Goal: Check status: Check status

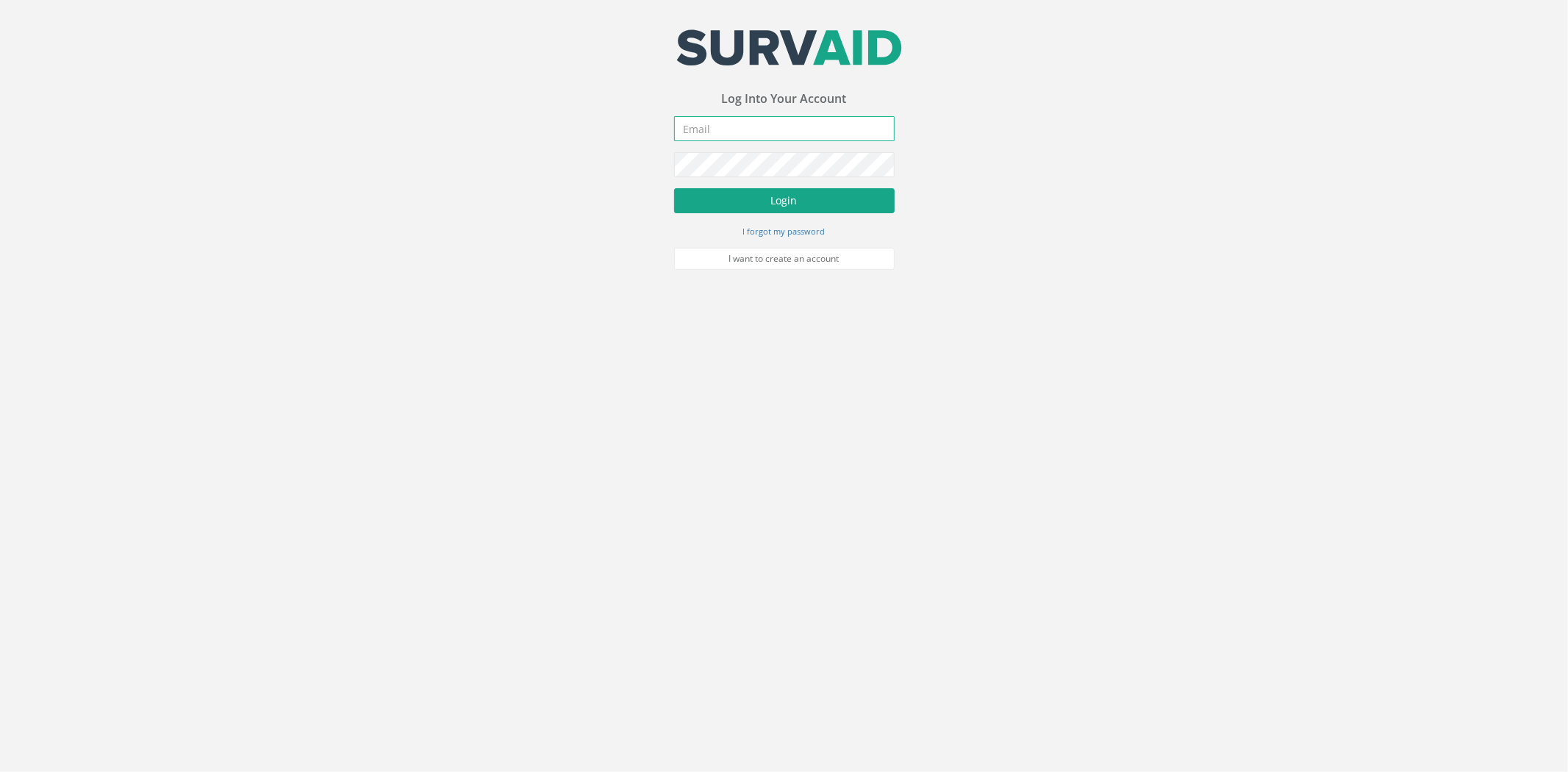
type input "[PERSON_NAME][EMAIL_ADDRESS][PERSON_NAME][DOMAIN_NAME]"
click at [758, 194] on button "Login" at bounding box center [784, 200] width 221 height 25
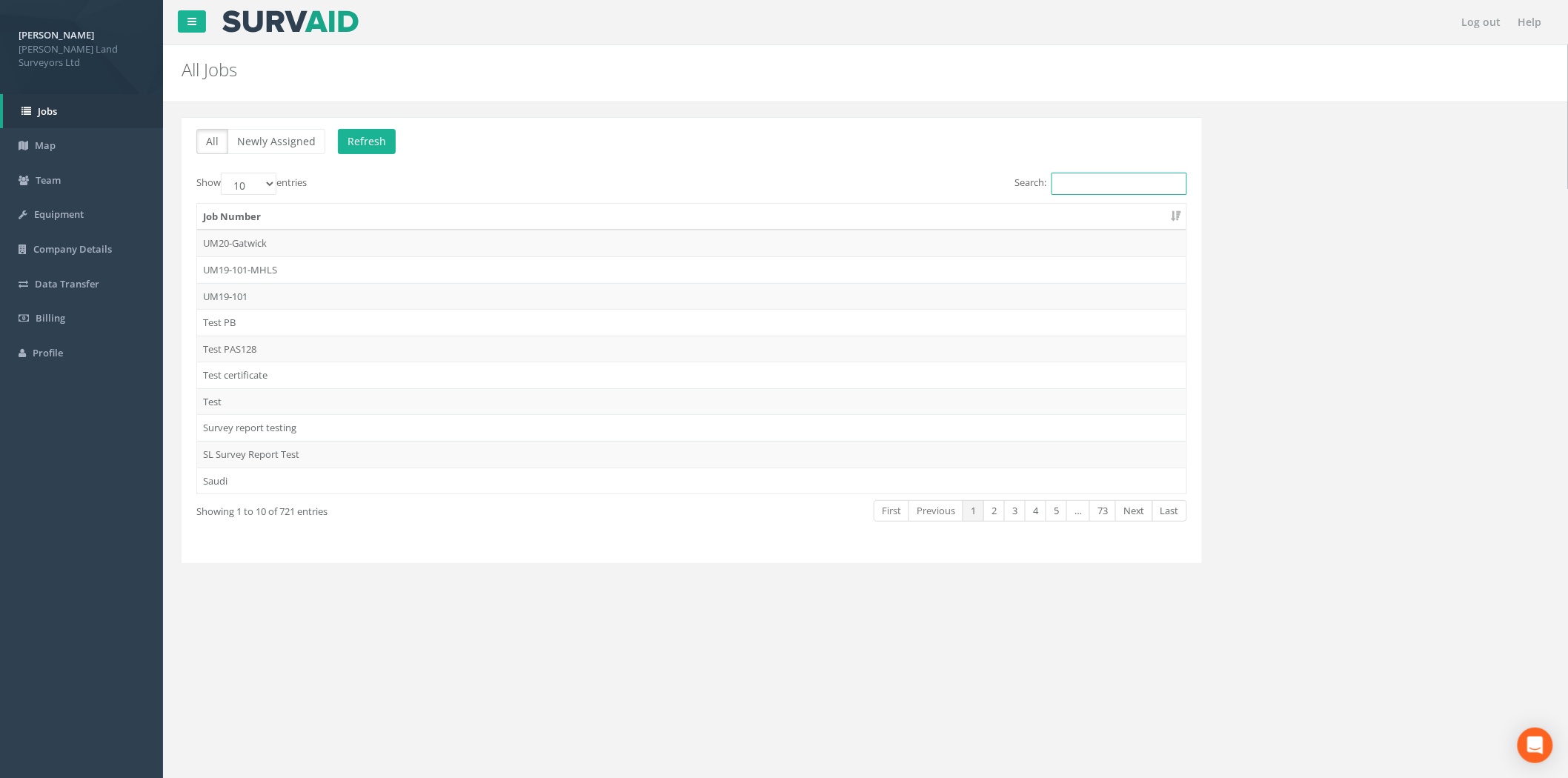
click at [1109, 189] on input "Search:" at bounding box center [1119, 183] width 136 height 22
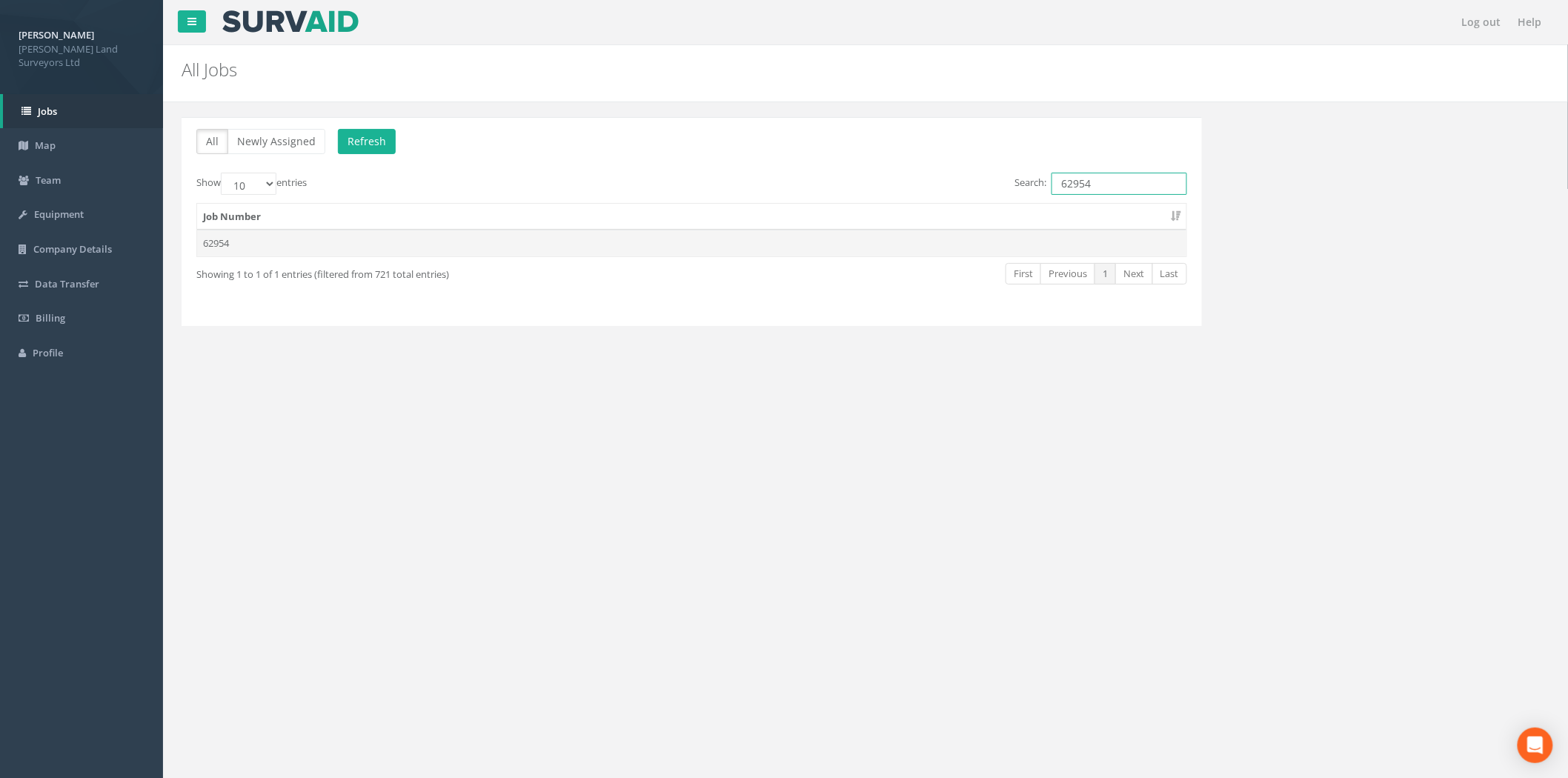
type input "62954"
click at [272, 246] on td "62954" at bounding box center [692, 243] width 989 height 27
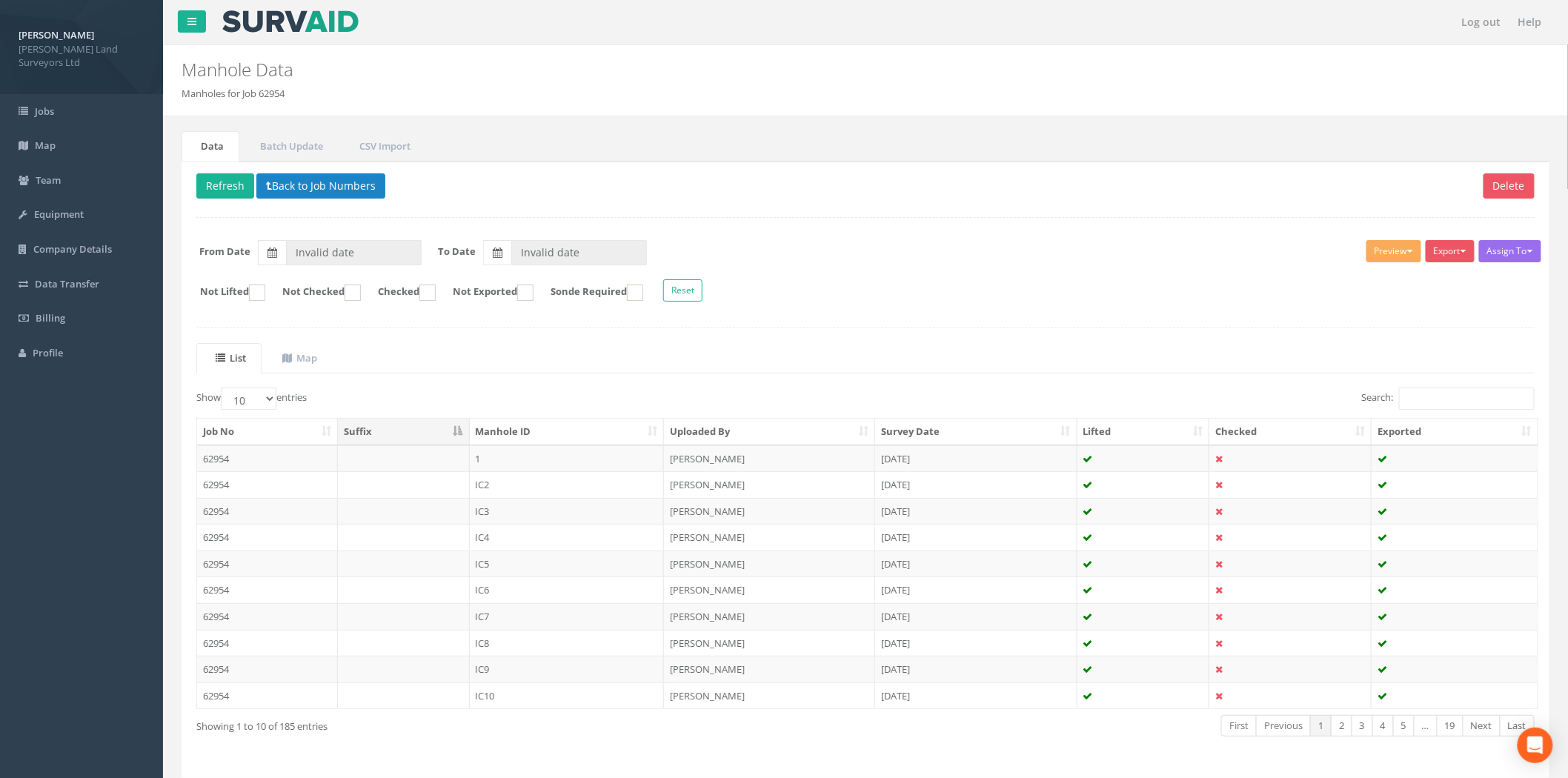
type input "[DATE]"
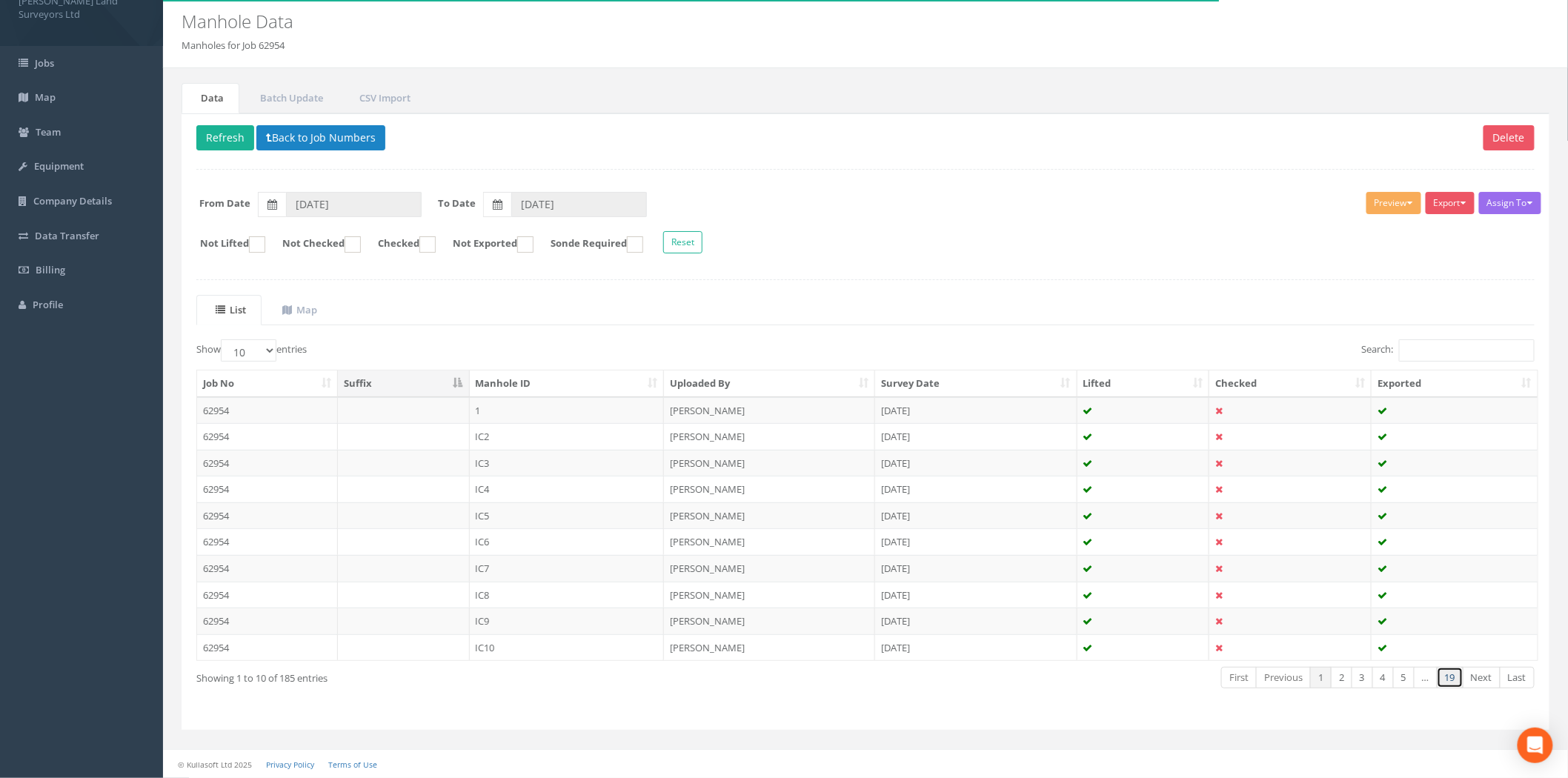
click at [1449, 686] on link "19" at bounding box center [1449, 677] width 27 height 21
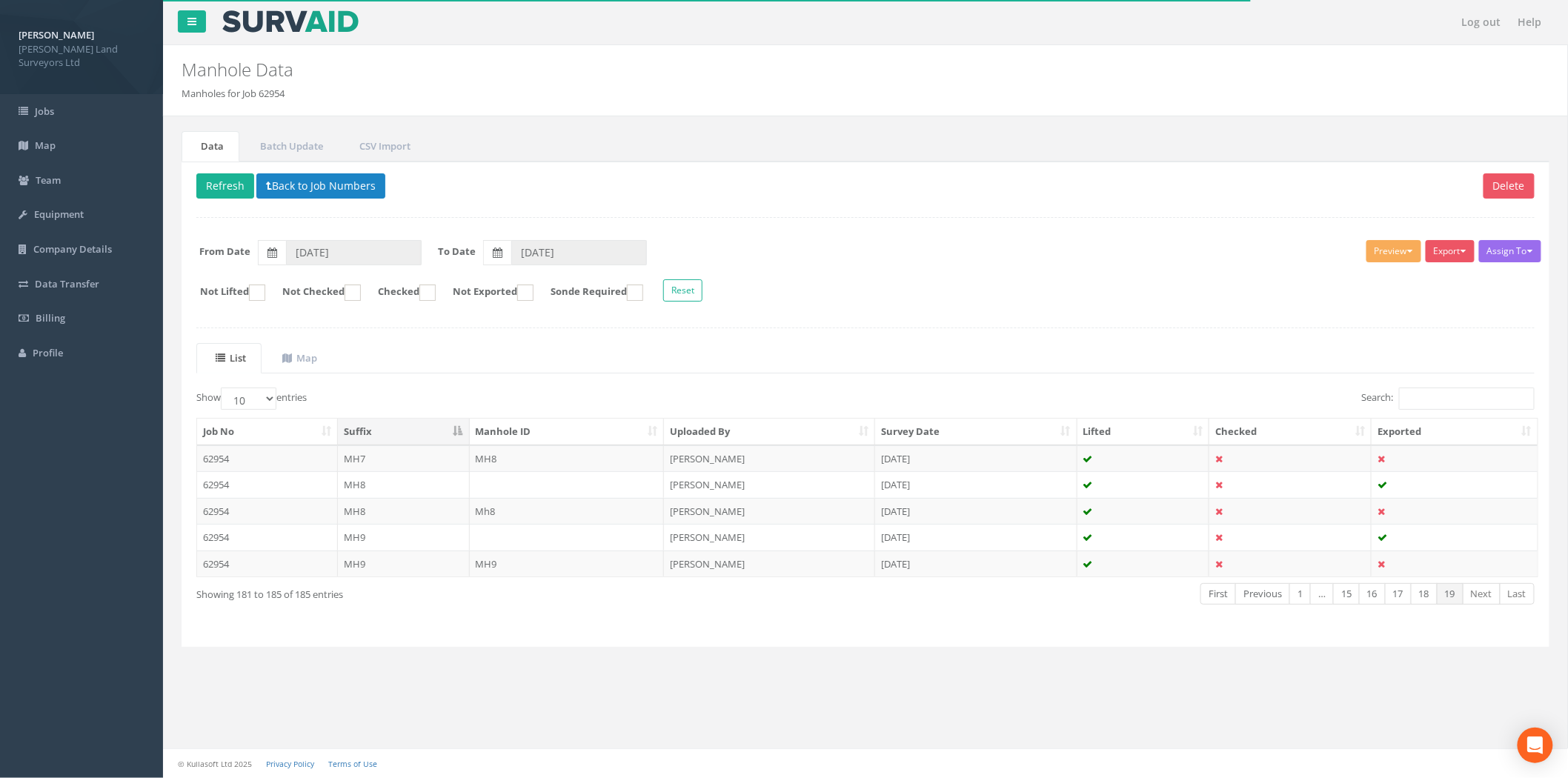
scroll to position [0, 0]
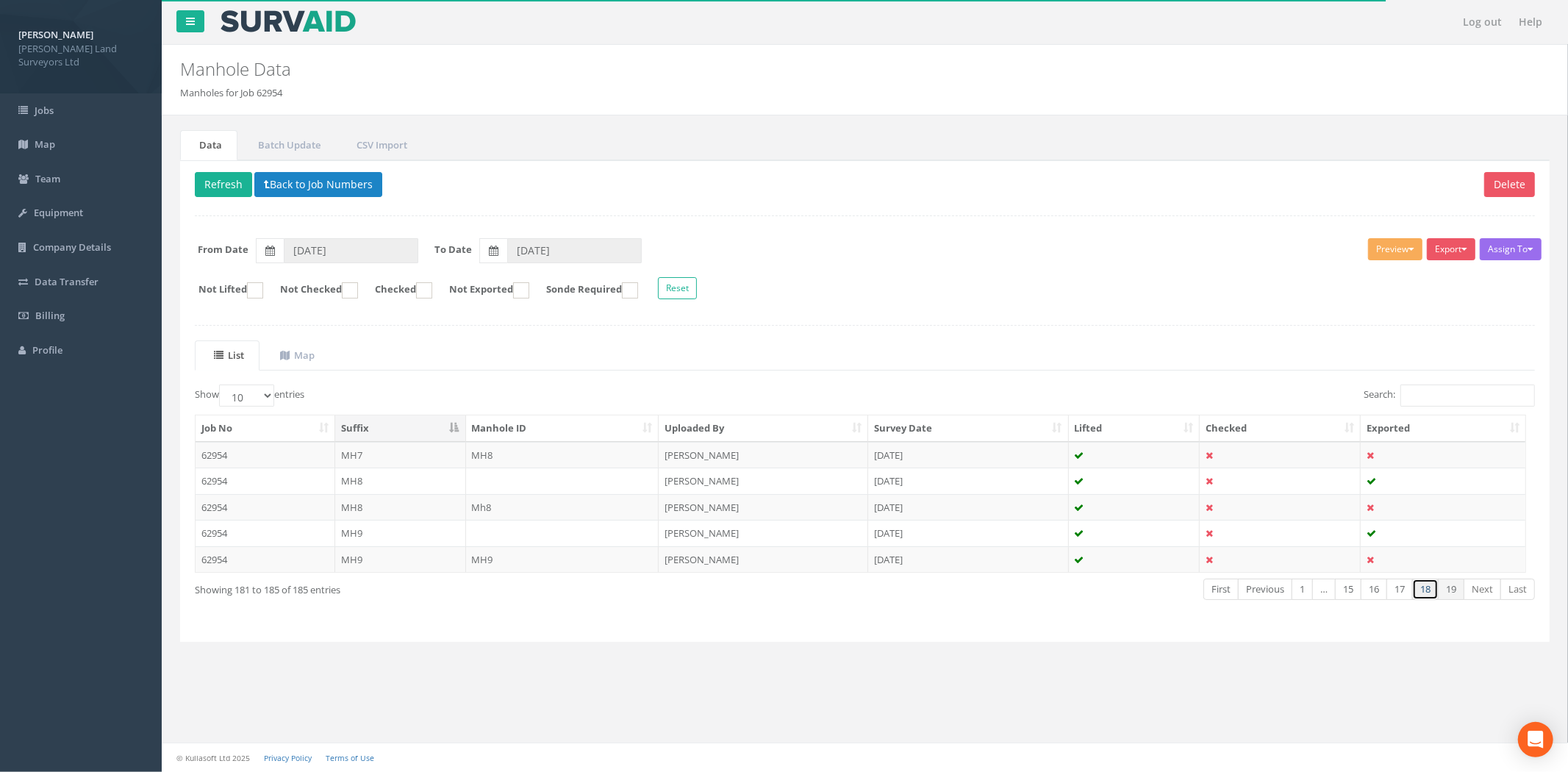
click at [1424, 591] on link "18" at bounding box center [1425, 589] width 27 height 21
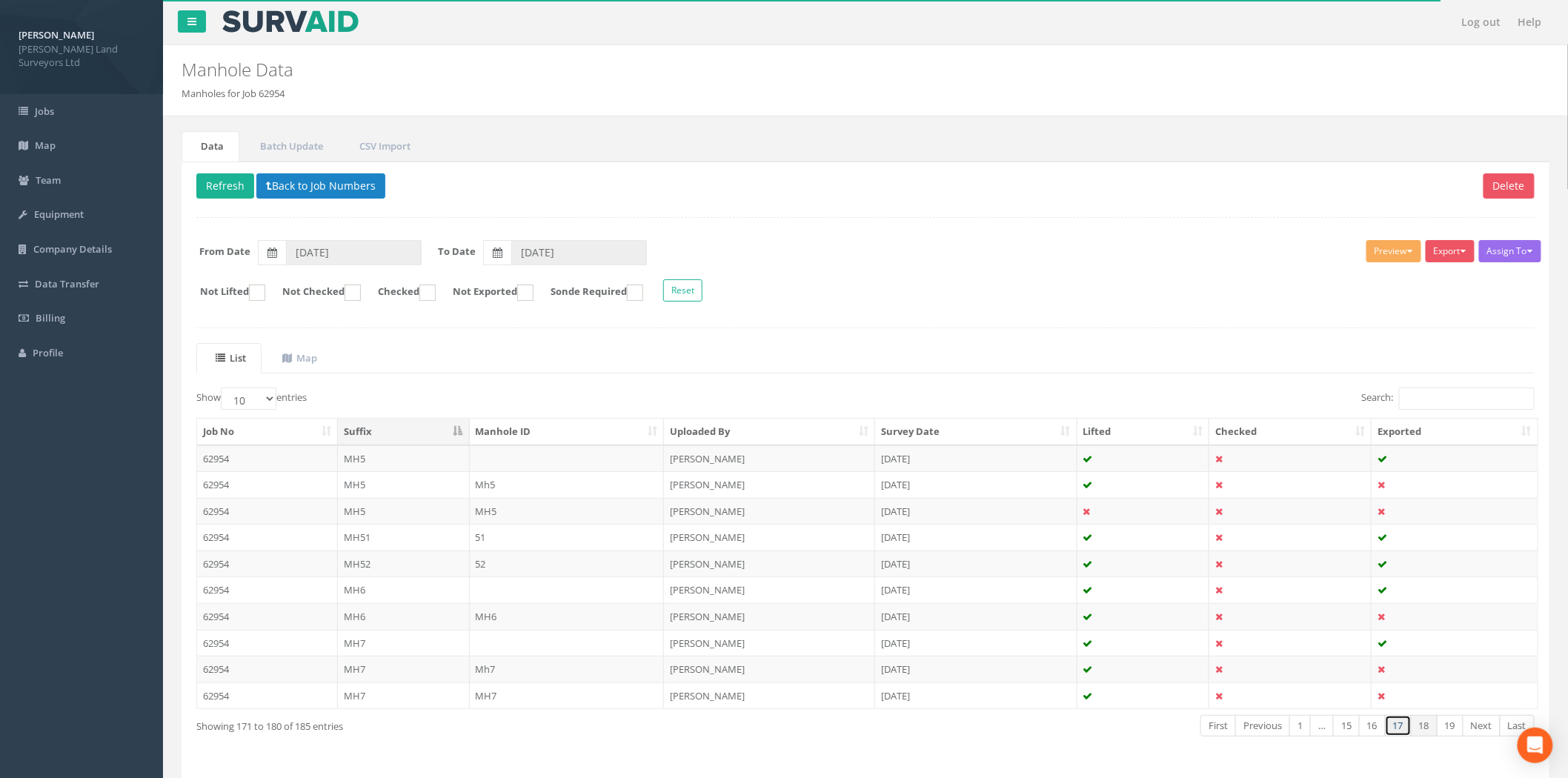
click at [1396, 724] on link "17" at bounding box center [1398, 726] width 27 height 21
click at [1372, 731] on link "16" at bounding box center [1372, 726] width 27 height 21
click at [1350, 731] on link "15" at bounding box center [1346, 726] width 27 height 21
